Goal: Information Seeking & Learning: Learn about a topic

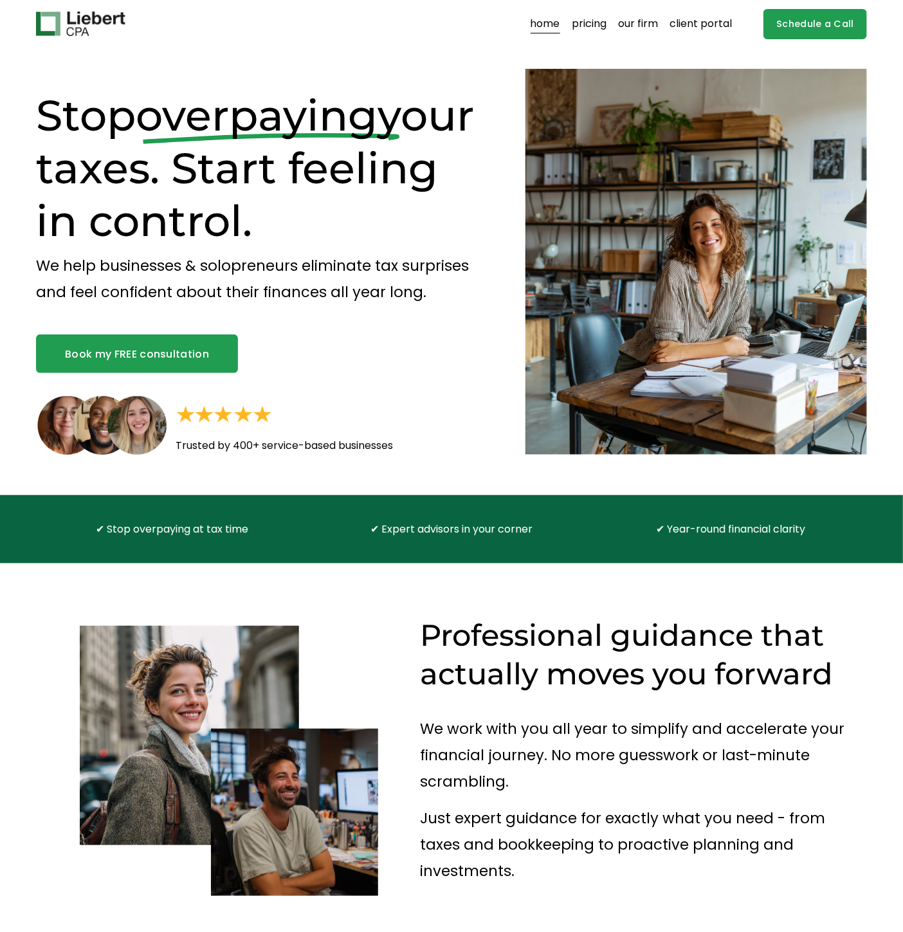
click at [592, 20] on link "pricing" at bounding box center [589, 24] width 35 height 21
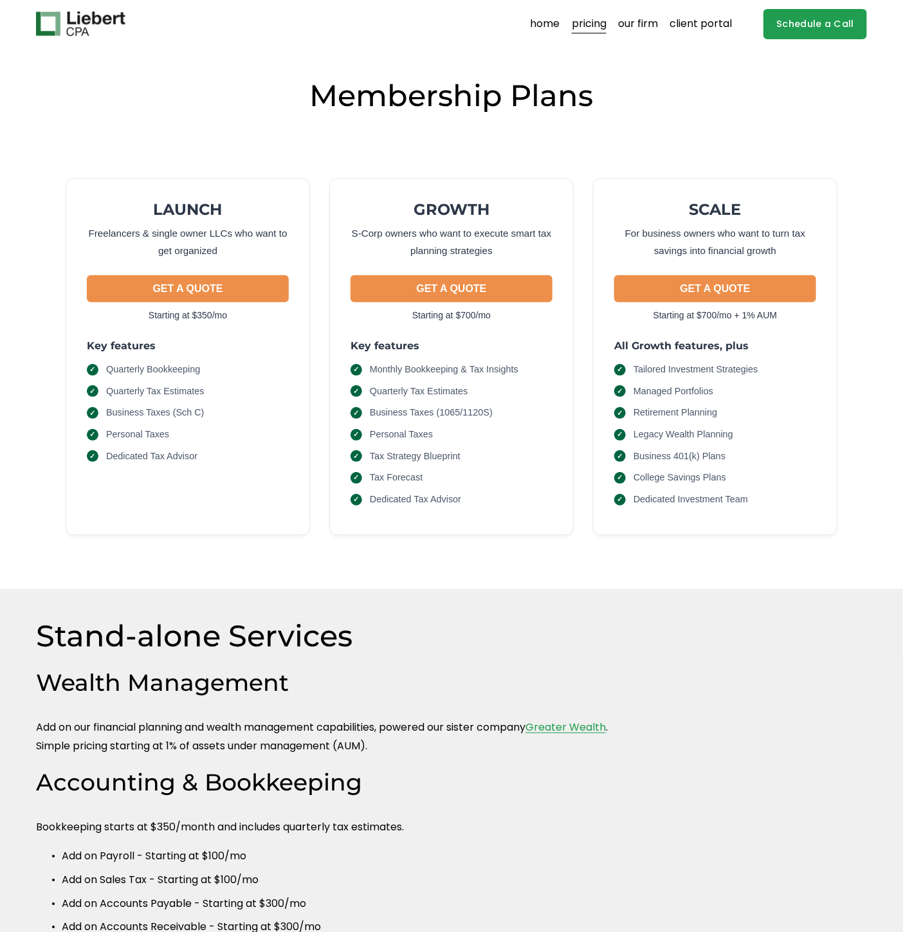
click at [631, 31] on link "our firm" at bounding box center [638, 24] width 40 height 21
